Goal: Information Seeking & Learning: Learn about a topic

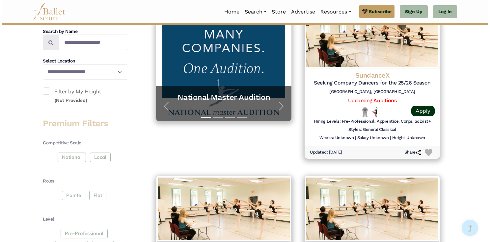
scroll to position [165, 0]
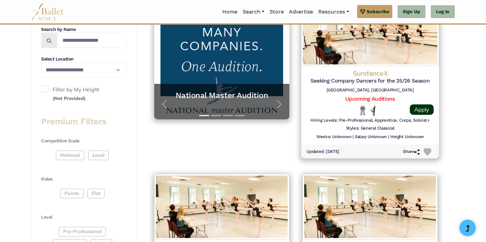
click at [405, 55] on img at bounding box center [370, 32] width 138 height 67
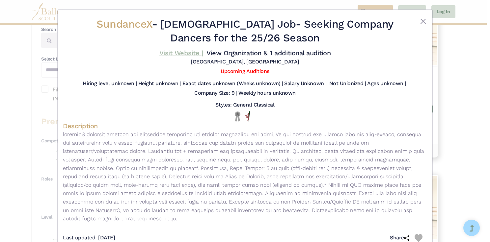
click at [184, 54] on link "Visit Website |" at bounding box center [181, 53] width 44 height 8
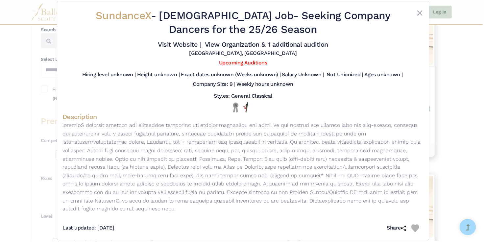
scroll to position [8, 0]
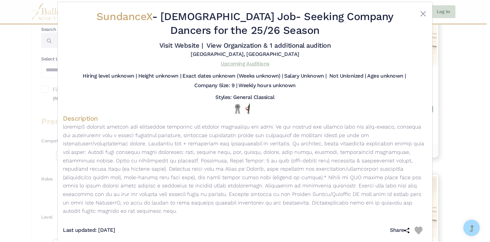
click at [250, 64] on link "Upcoming Auditions" at bounding box center [245, 64] width 48 height 6
click at [422, 16] on button "Close" at bounding box center [423, 14] width 8 height 8
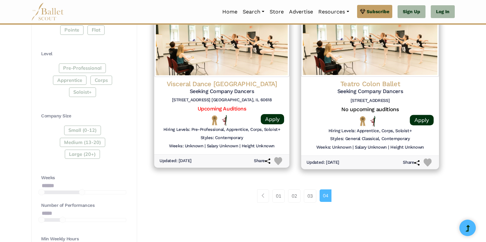
scroll to position [331, 0]
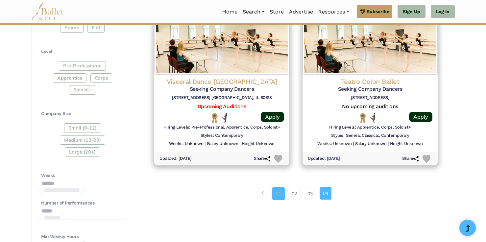
click at [274, 196] on link "01" at bounding box center [279, 193] width 13 height 13
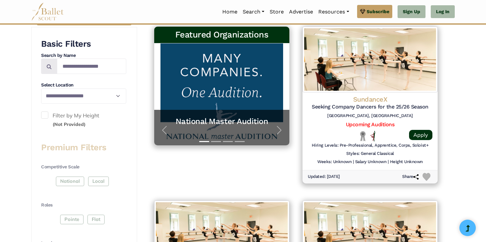
scroll to position [31, 0]
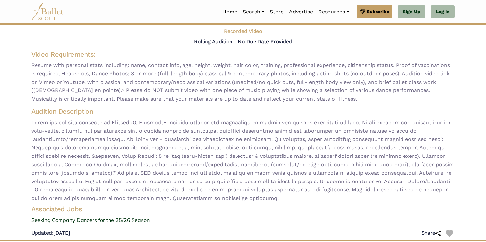
scroll to position [40, 0]
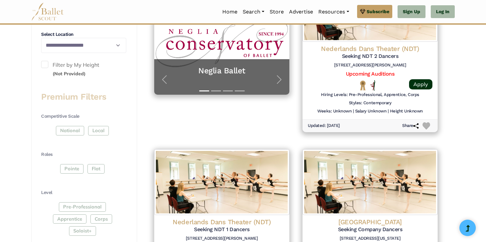
scroll to position [188, 0]
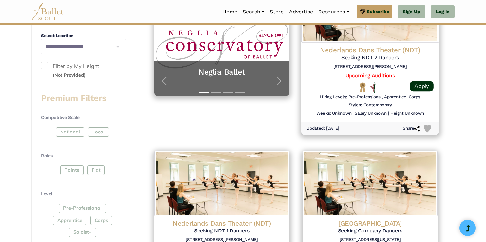
click at [424, 51] on h4 "Nederlands Dans Theater (NDT)" at bounding box center [370, 50] width 127 height 9
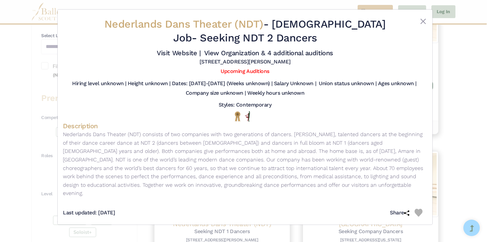
click at [474, 140] on div "Nederlands Dans Theater (NDT) - [DEMOGRAPHIC_DATA] Job - Seeking NDT 2 Dancers …" at bounding box center [245, 121] width 490 height 242
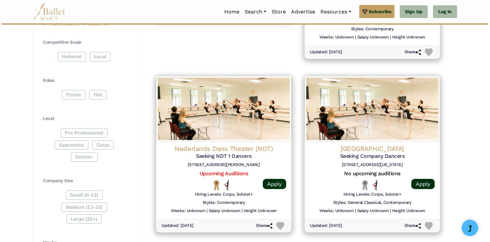
scroll to position [265, 0]
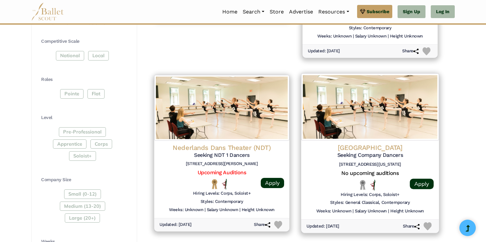
click at [412, 124] on img at bounding box center [370, 106] width 138 height 67
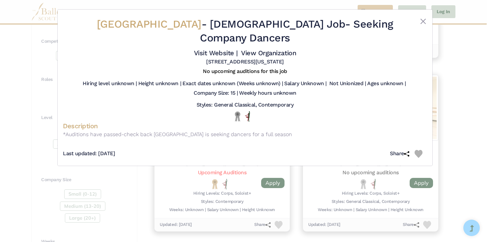
click at [456, 128] on div "[GEOGRAPHIC_DATA] - [DEMOGRAPHIC_DATA] Job - Seeking Company Dancers Visit Webs…" at bounding box center [245, 121] width 490 height 242
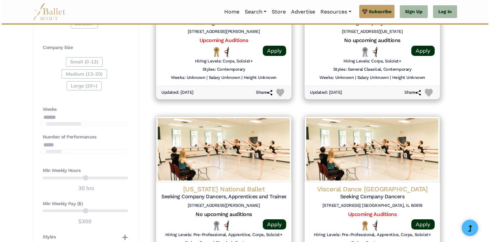
scroll to position [402, 0]
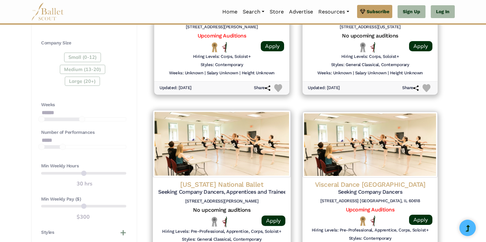
click at [278, 157] on img at bounding box center [222, 143] width 138 height 67
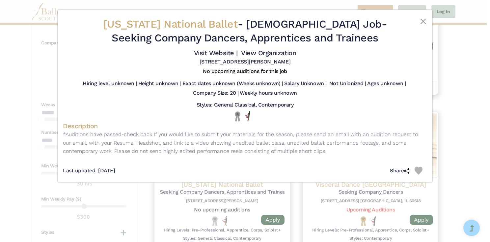
click at [461, 134] on div "[US_STATE] National Ballet - [DEMOGRAPHIC_DATA] Job - Seeking Company Dancers, …" at bounding box center [245, 121] width 490 height 242
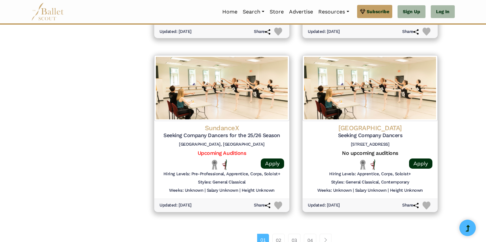
scroll to position [808, 0]
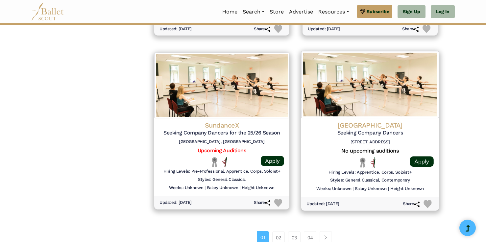
click at [434, 134] on h5 "Seeking Company Dancers" at bounding box center [370, 133] width 127 height 7
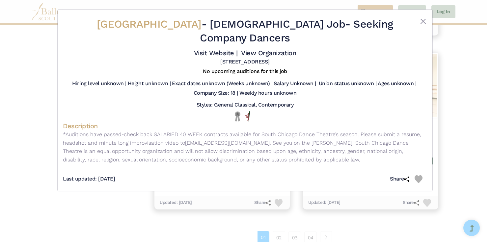
click at [473, 127] on div "[GEOGRAPHIC_DATA] - [DEMOGRAPHIC_DATA] Job - Seeking Company Dancers Visit Webs…" at bounding box center [245, 121] width 490 height 242
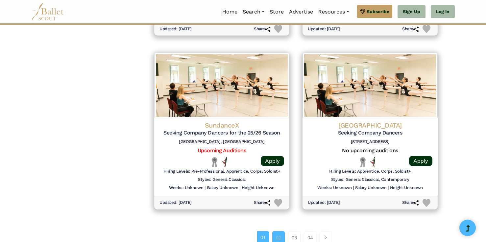
click at [277, 235] on link "02" at bounding box center [279, 237] width 13 height 13
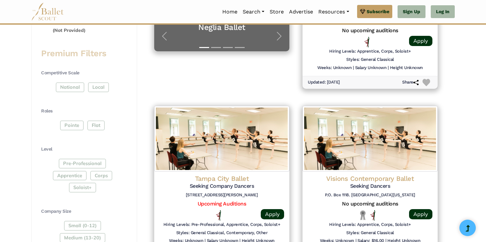
scroll to position [232, 0]
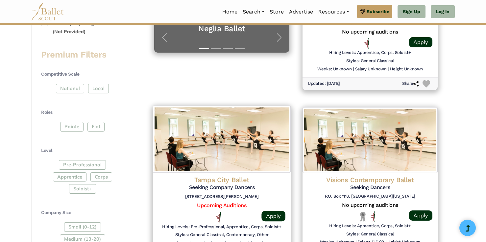
click at [184, 151] on img at bounding box center [222, 139] width 138 height 67
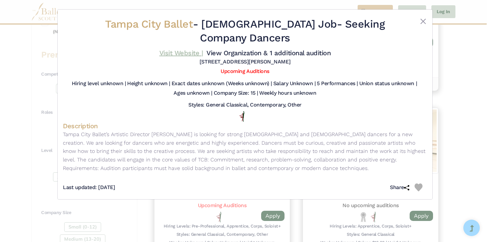
click at [190, 52] on link "Visit Website |" at bounding box center [181, 53] width 44 height 8
click at [461, 95] on div "Tampa City Ballet - Full Time Job - Seeking Company Dancers Visit Website | Vie…" at bounding box center [245, 121] width 490 height 242
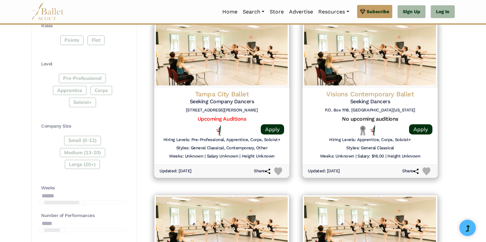
scroll to position [320, 0]
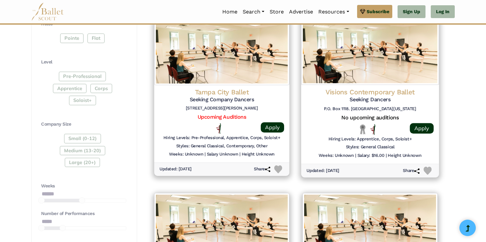
click at [401, 60] on img at bounding box center [370, 51] width 138 height 67
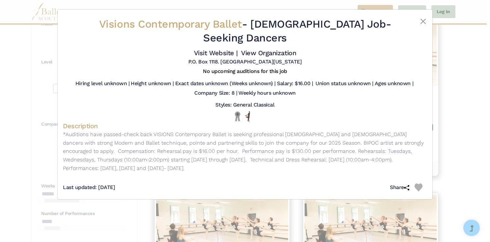
click at [456, 73] on div "Visions Contemporary Ballet - Full Time Job - Seeking Dancers Visit Website | V…" at bounding box center [245, 121] width 490 height 242
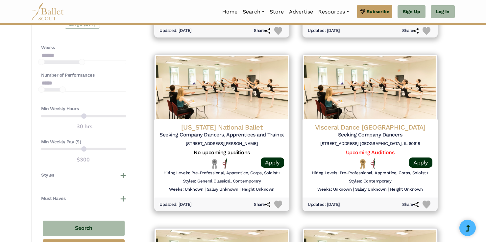
scroll to position [460, 0]
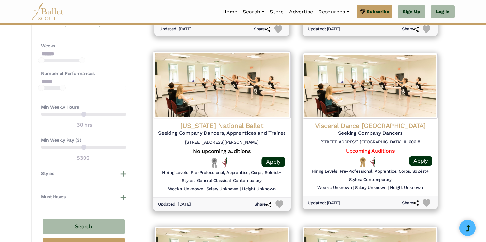
click at [243, 65] on img at bounding box center [222, 84] width 138 height 67
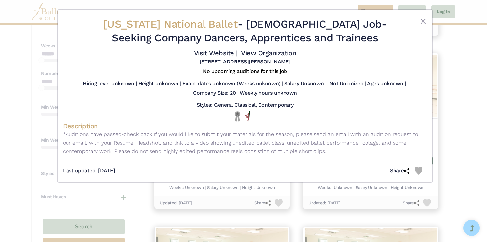
click at [465, 57] on div "[US_STATE] National Ballet - [DEMOGRAPHIC_DATA] Job - Seeking Company Dancers, …" at bounding box center [245, 121] width 490 height 242
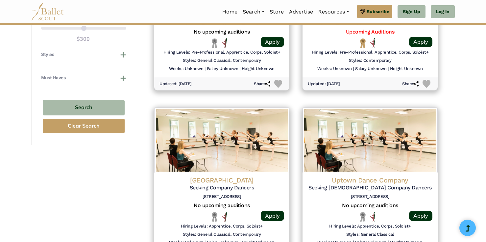
scroll to position [580, 0]
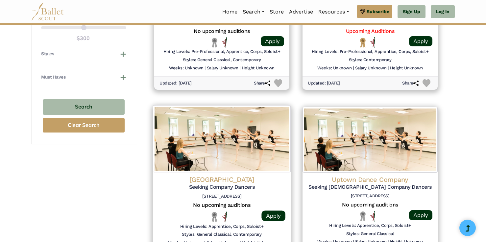
click at [245, 135] on img at bounding box center [222, 138] width 138 height 67
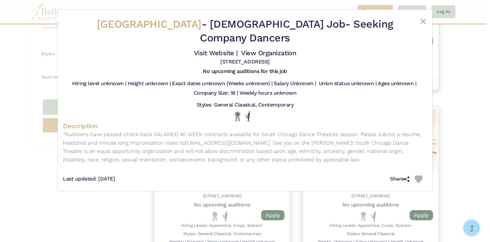
click at [467, 82] on div "[GEOGRAPHIC_DATA] - [DEMOGRAPHIC_DATA] Job - Seeking Company Dancers Visit Webs…" at bounding box center [245, 121] width 490 height 242
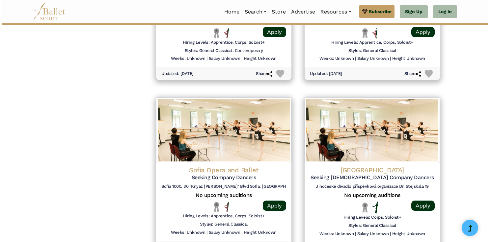
scroll to position [766, 0]
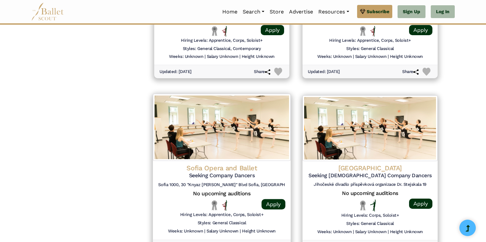
click at [233, 138] on img at bounding box center [222, 127] width 138 height 67
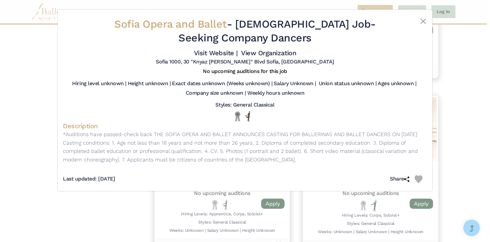
click at [442, 93] on div "Sofia Opera and Ballet - Full Time Job - Seeking Company Dancers Visit Website …" at bounding box center [245, 121] width 490 height 242
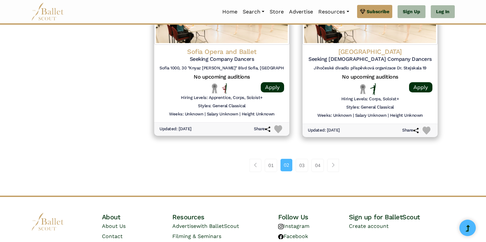
scroll to position [893, 0]
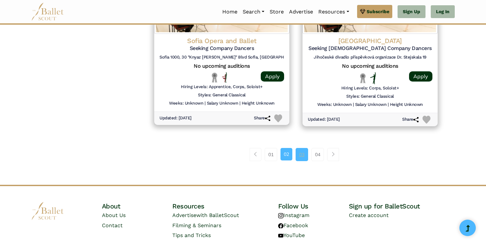
click at [297, 156] on link "03" at bounding box center [302, 154] width 13 height 13
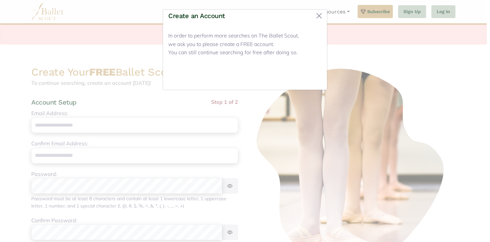
click at [310, 74] on button "Close" at bounding box center [309, 76] width 25 height 15
